Goal: Find specific page/section: Find specific page/section

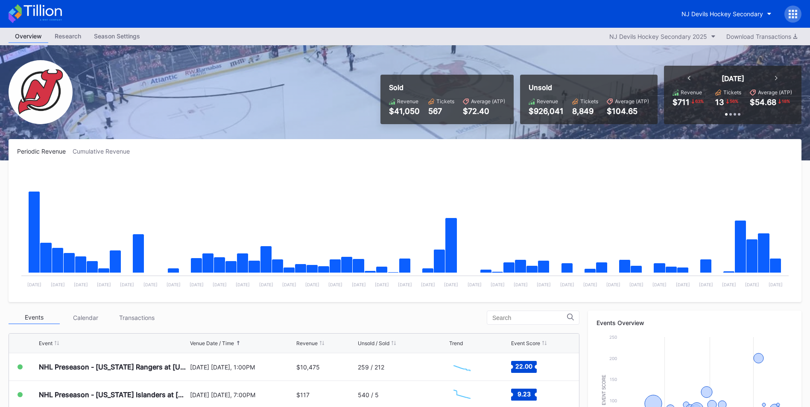
scroll to position [58, 0]
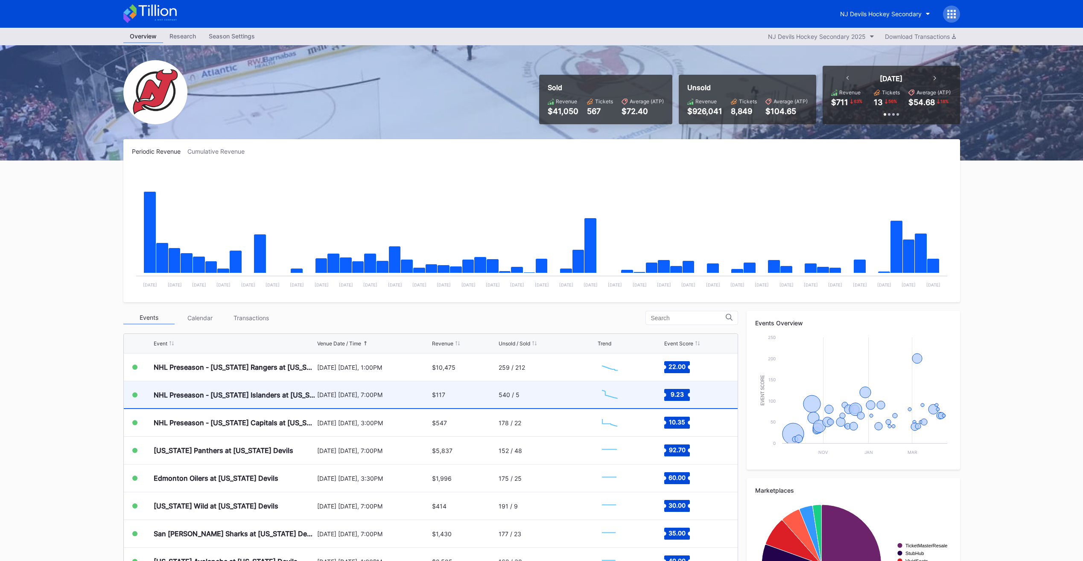
scroll to position [41, 0]
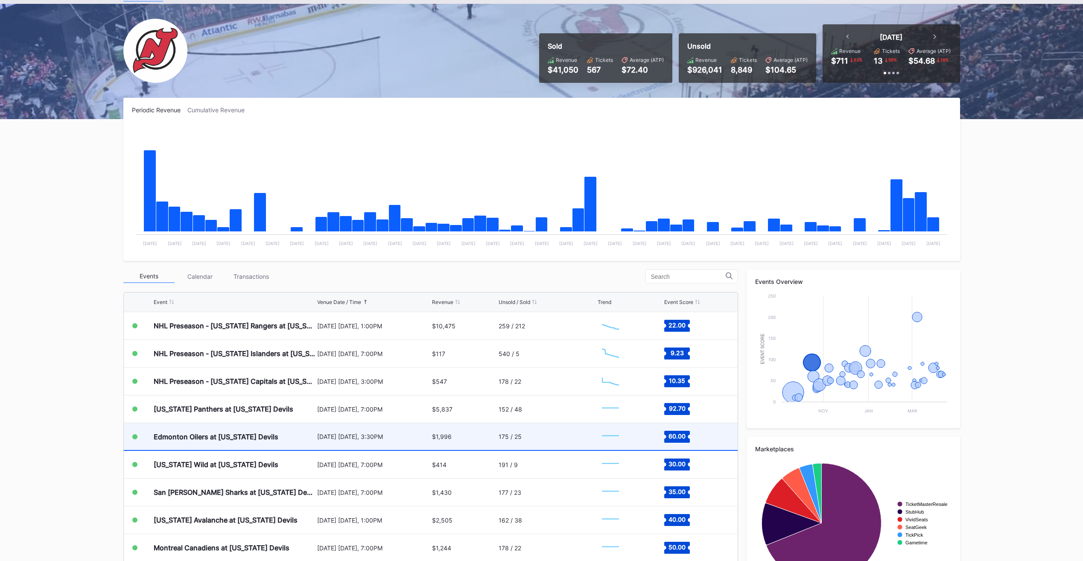
click at [214, 441] on div "Edmonton Oilers at [US_STATE] Devils" at bounding box center [216, 437] width 125 height 9
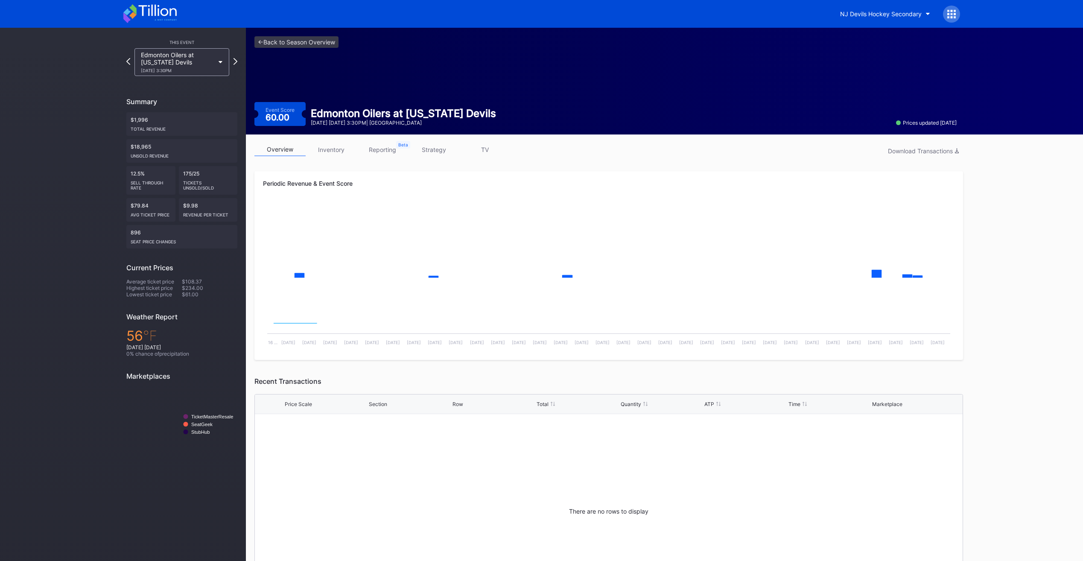
click at [331, 149] on link "inventory" at bounding box center [331, 149] width 51 height 13
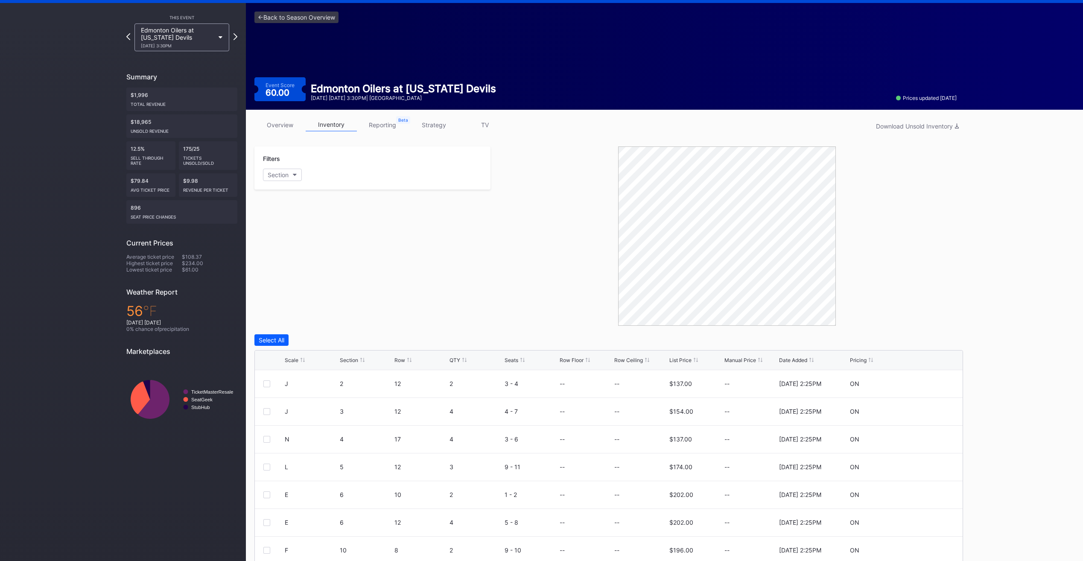
scroll to position [25, 0]
click at [684, 361] on div "List Price" at bounding box center [680, 360] width 22 height 6
